Goal: Information Seeking & Learning: Learn about a topic

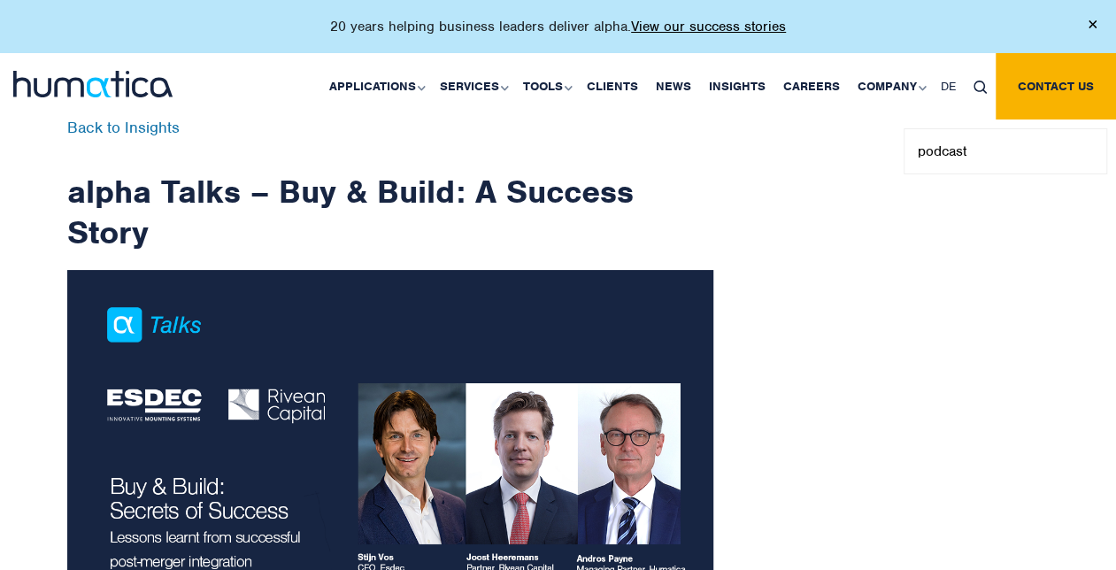
type input "podcast"
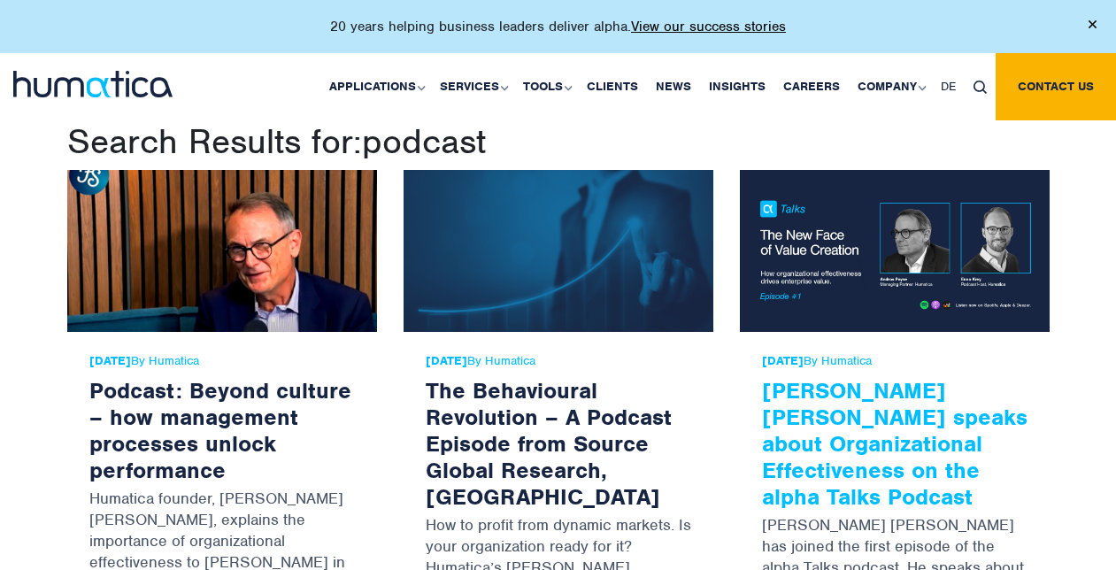
scroll to position [88, 0]
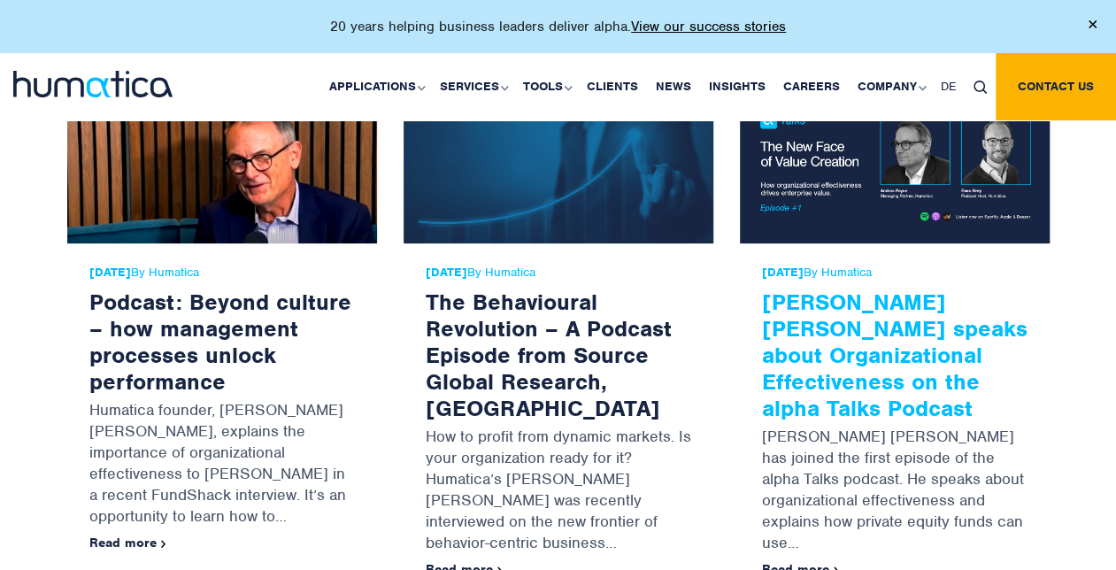
click at [879, 343] on link "[PERSON_NAME] [PERSON_NAME] speaks about Organizational Effectiveness on the al…" at bounding box center [894, 355] width 265 height 134
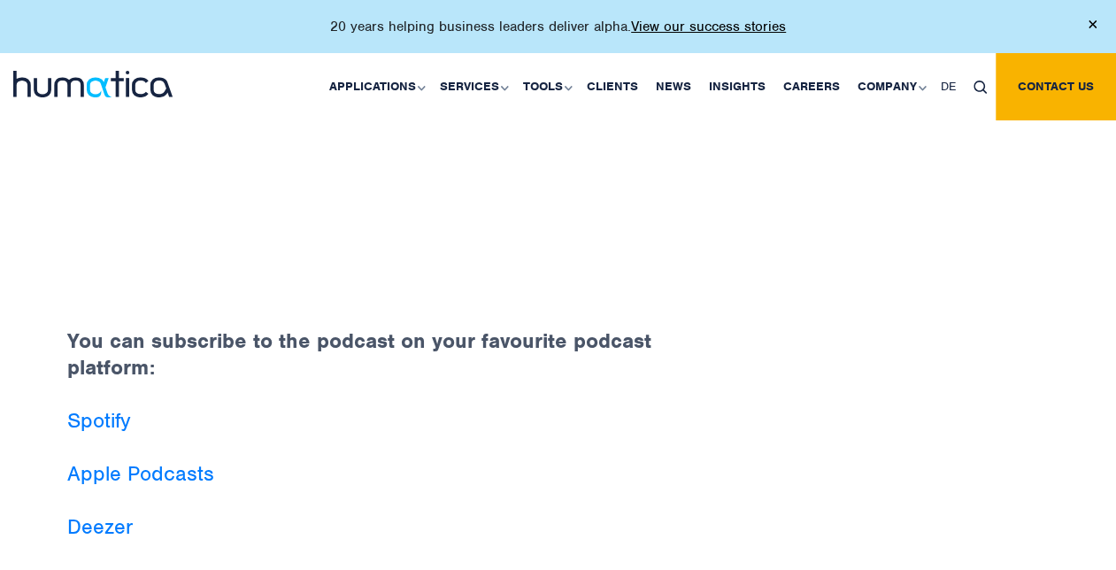
scroll to position [1416, 0]
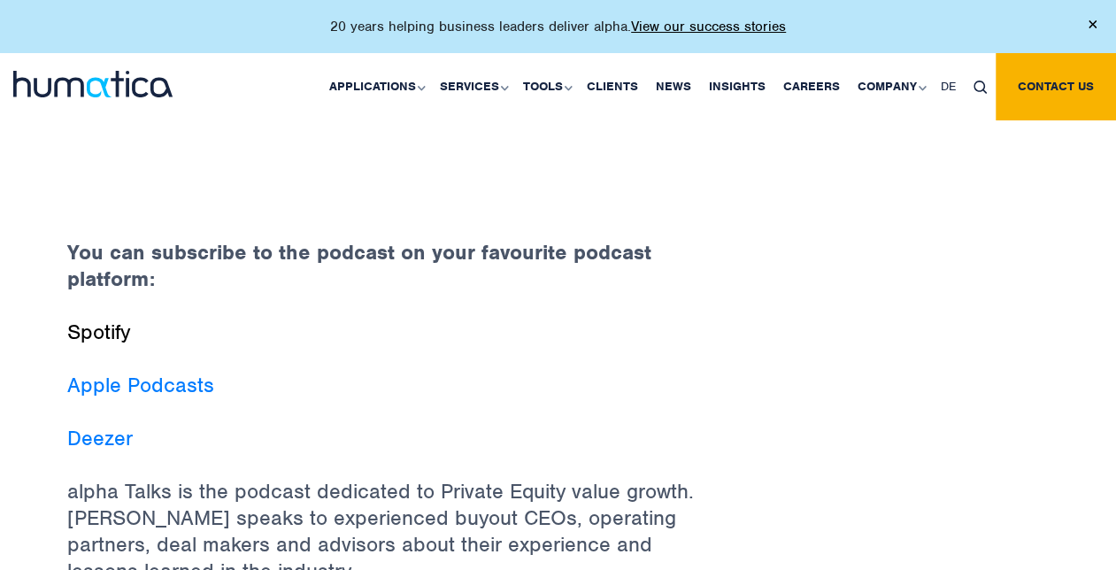
click at [105, 322] on link "Spotify" at bounding box center [98, 331] width 63 height 27
